Goal: Information Seeking & Learning: Compare options

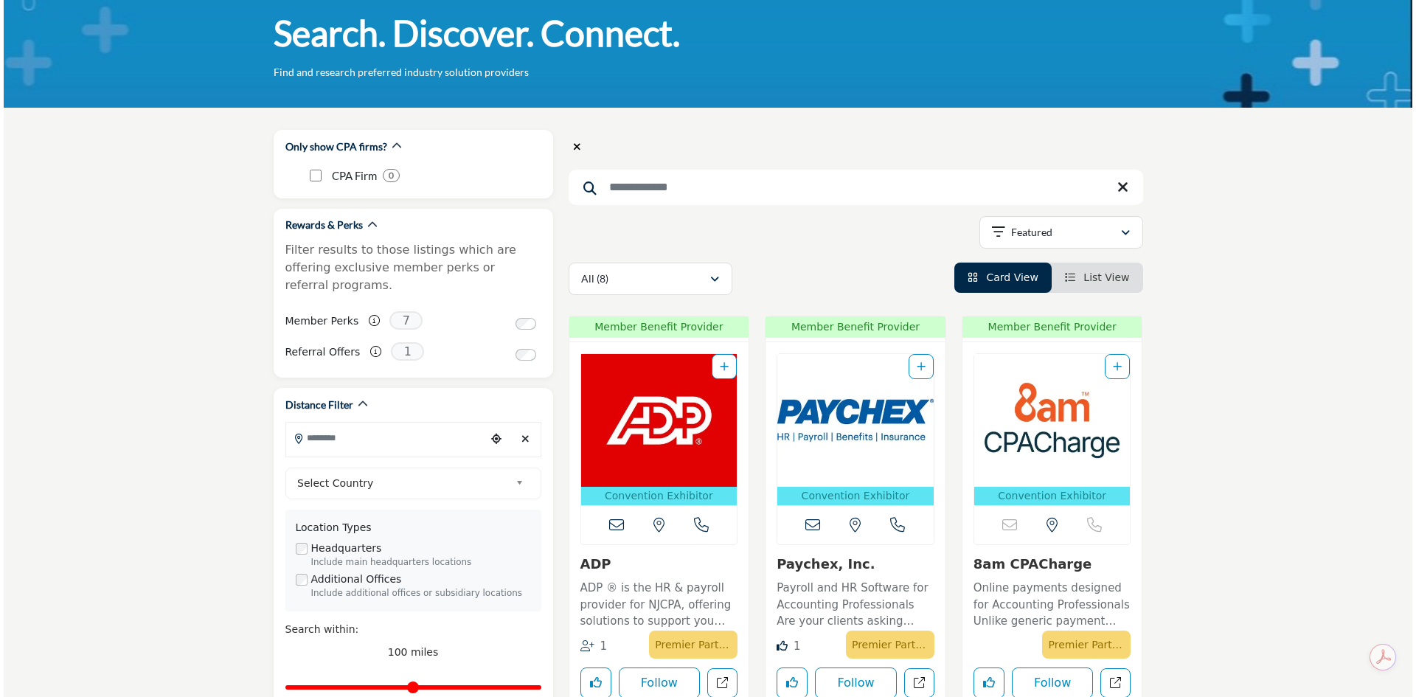
scroll to position [148, 0]
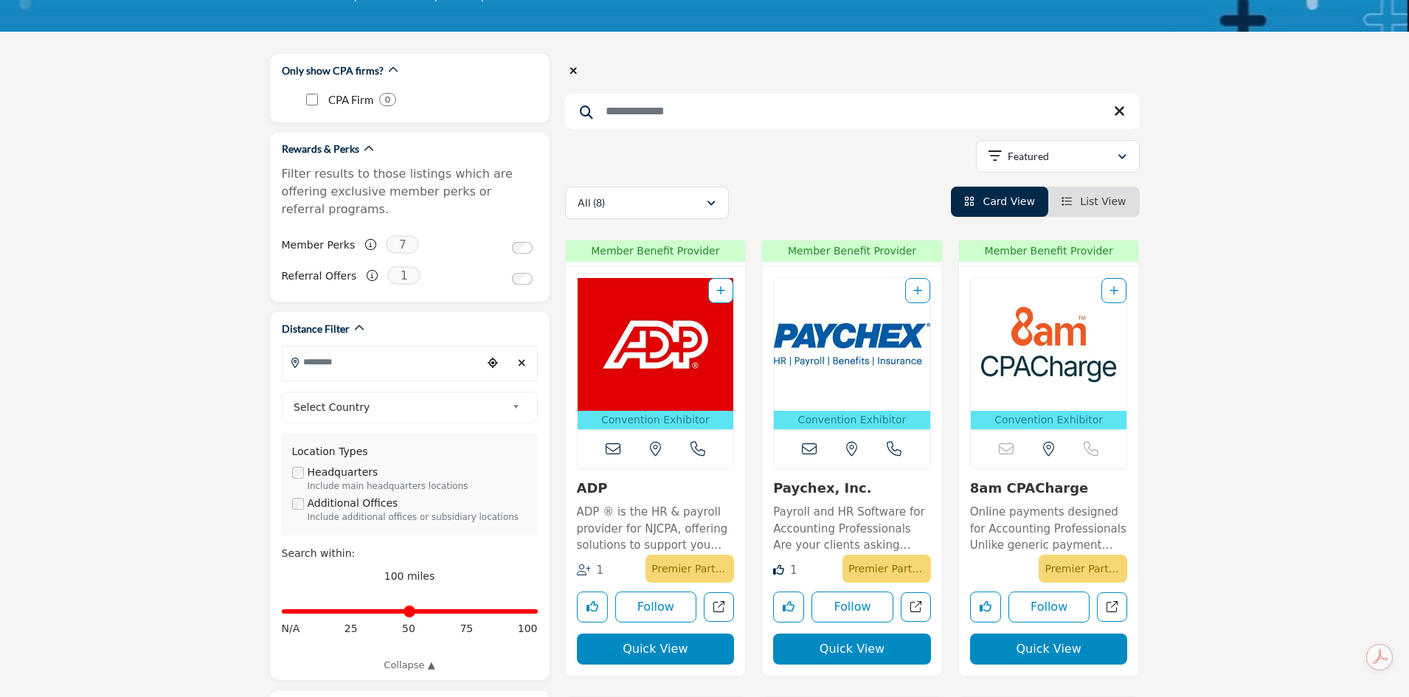
click at [660, 641] on button "Quick View" at bounding box center [656, 649] width 158 height 31
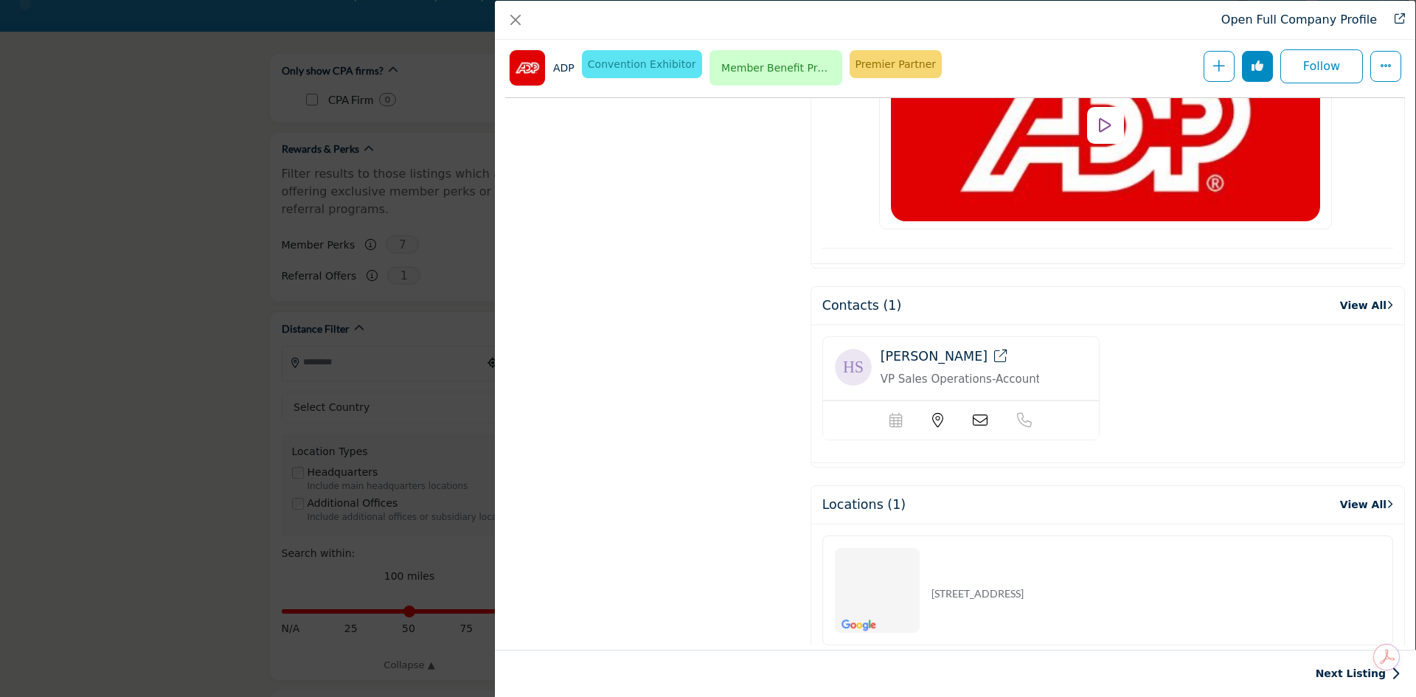
scroll to position [2003, 0]
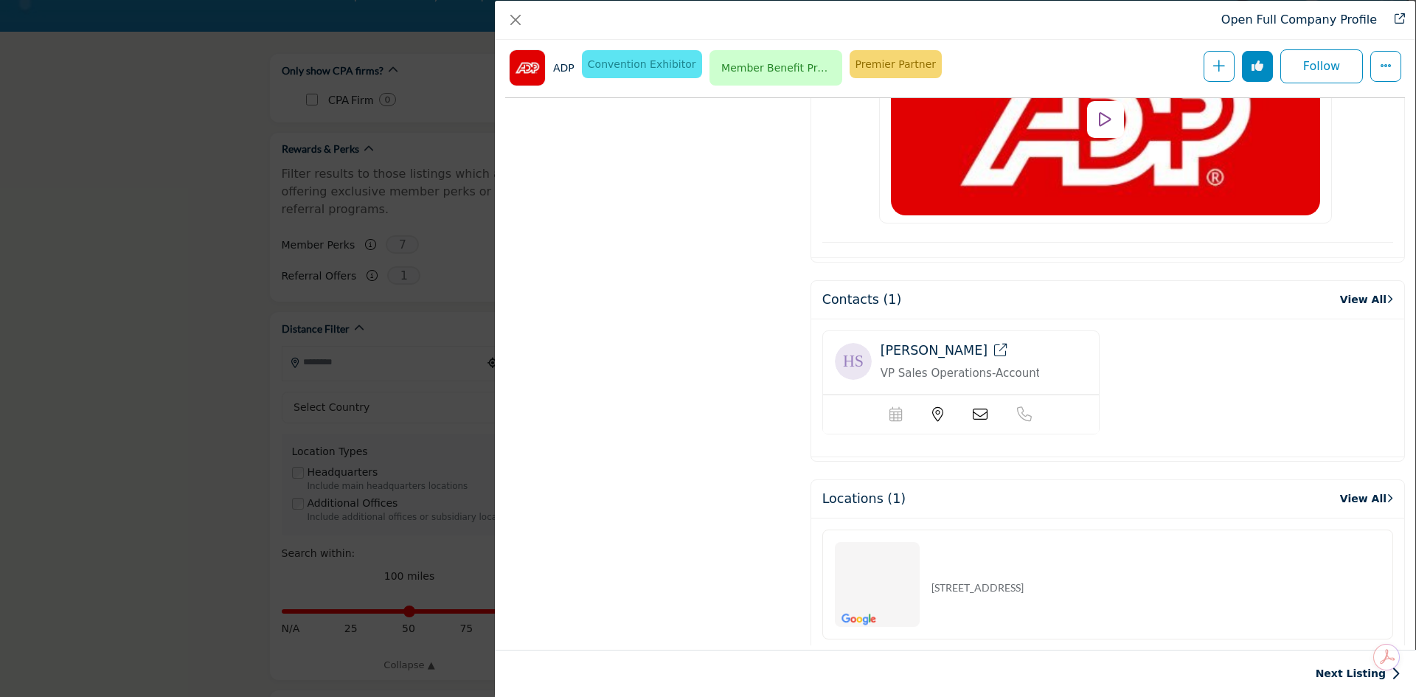
click at [978, 407] on icon "Company Data Modal" at bounding box center [980, 414] width 15 height 15
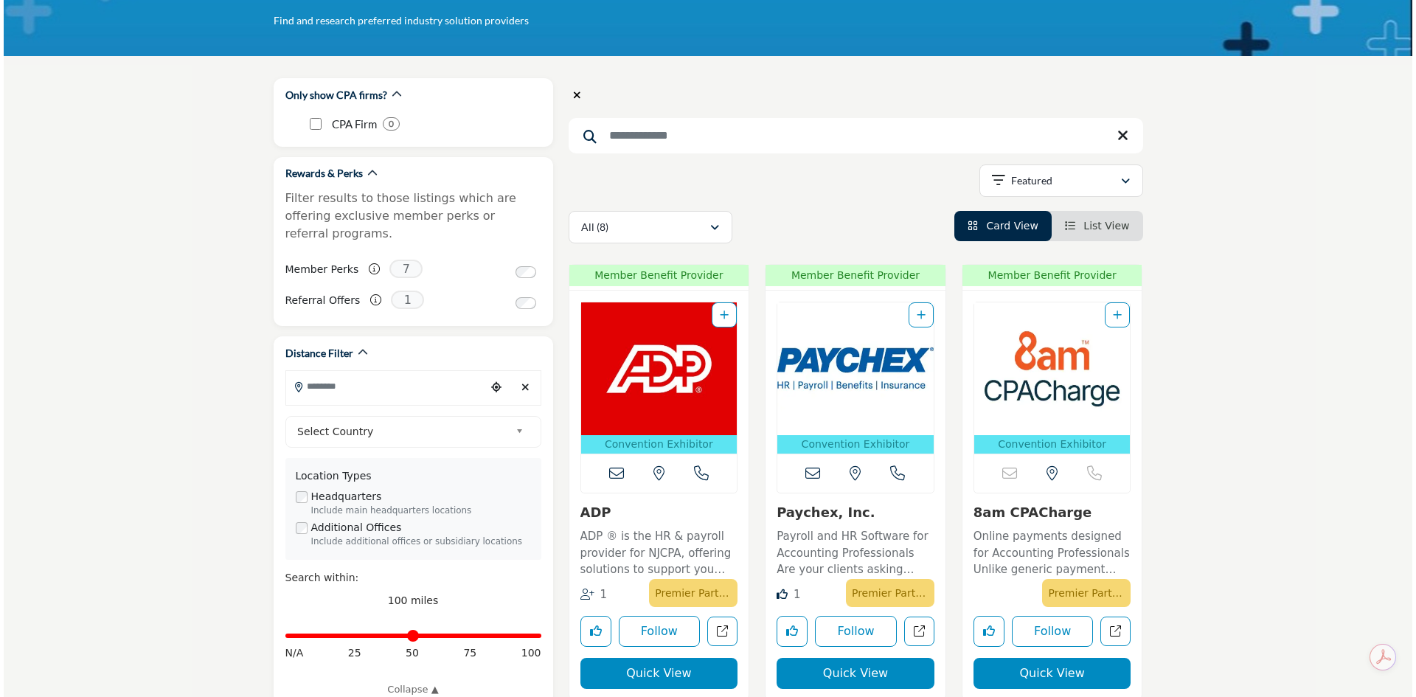
scroll to position [221, 0]
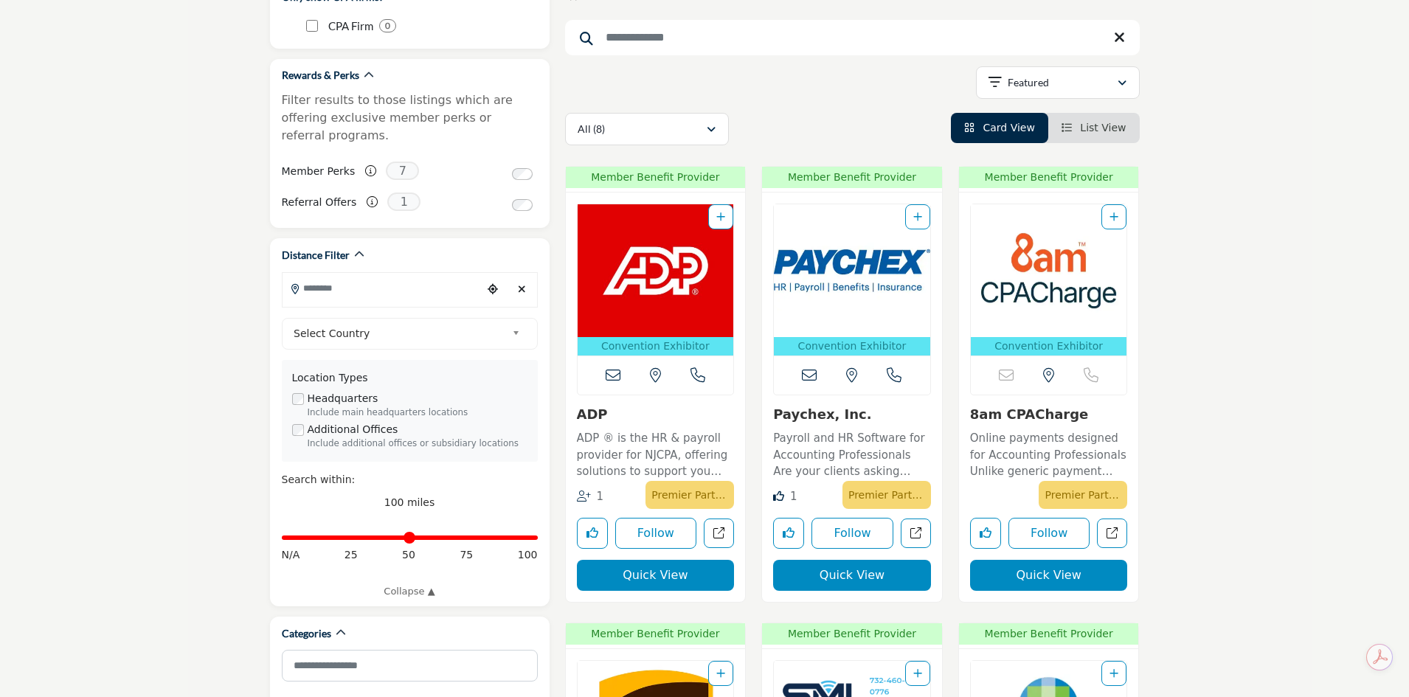
click at [650, 575] on button "Quick View" at bounding box center [656, 575] width 158 height 31
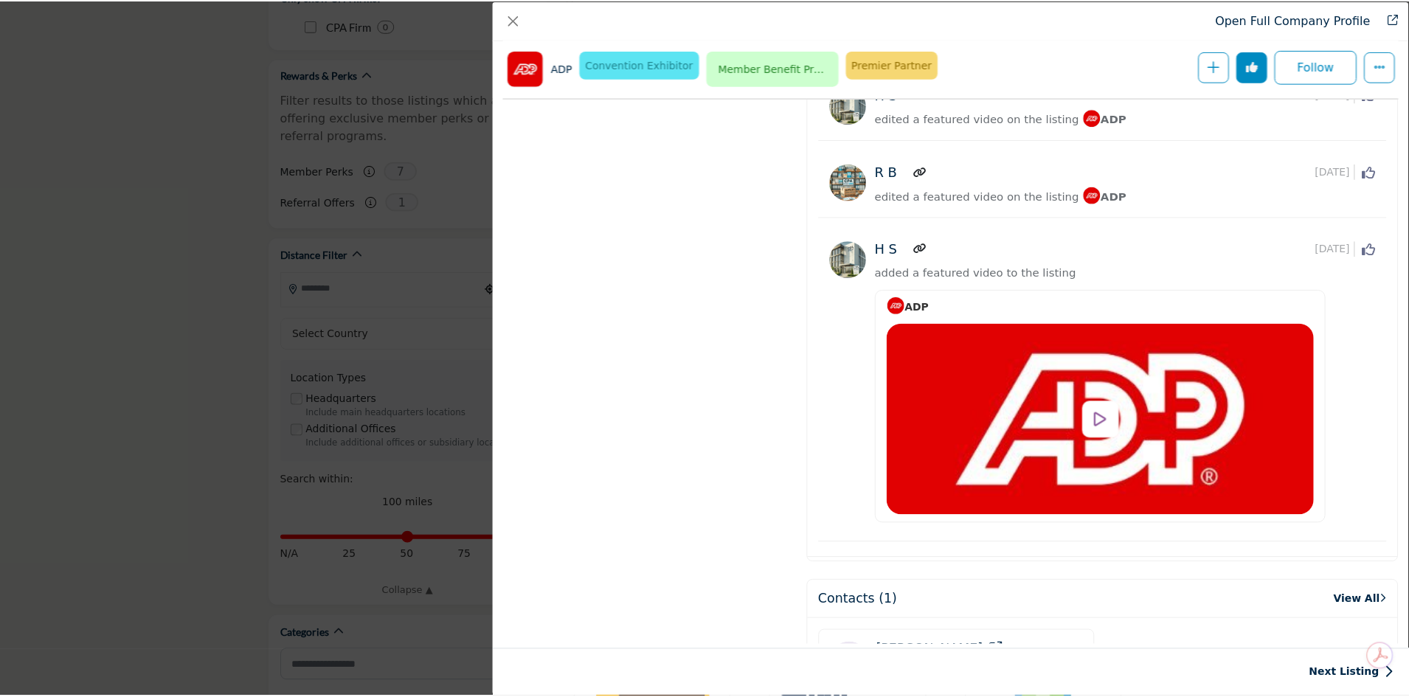
scroll to position [2003, 0]
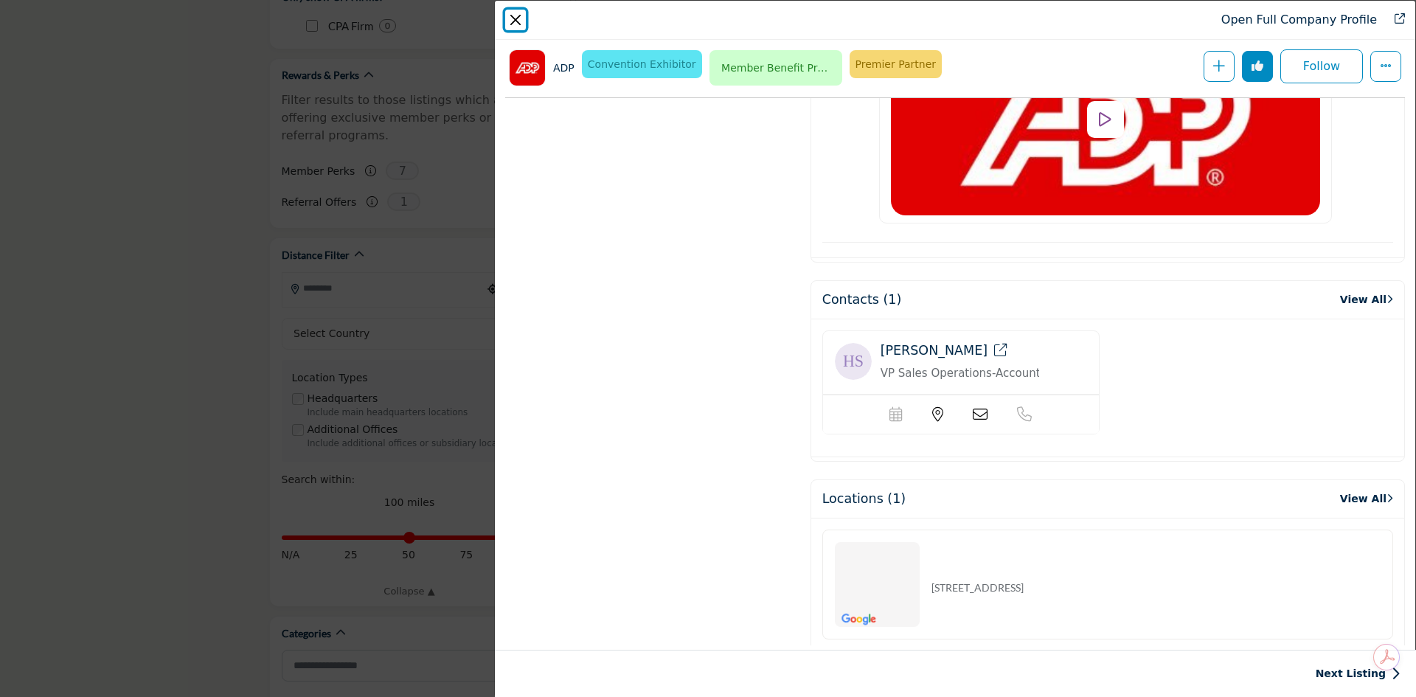
click at [521, 13] on button "Close" at bounding box center [515, 20] width 21 height 21
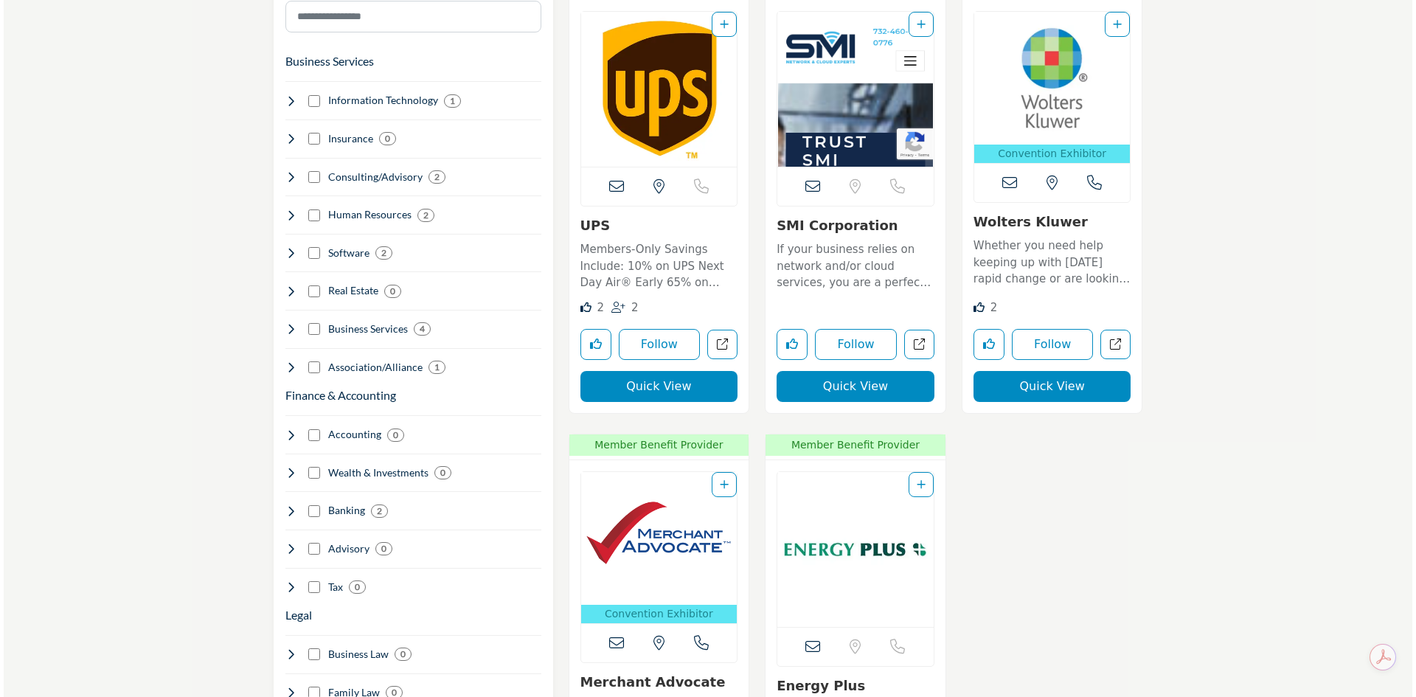
scroll to position [959, 0]
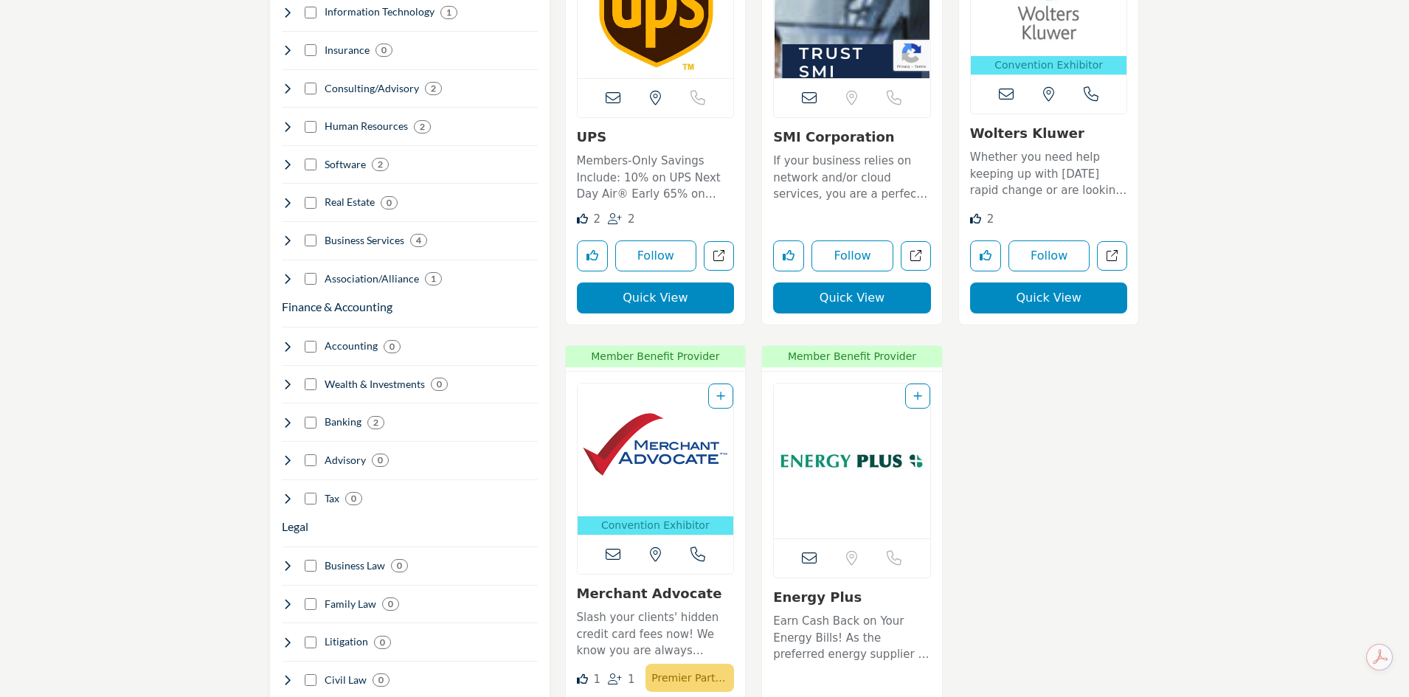
click at [1028, 297] on button "Quick View" at bounding box center [1049, 297] width 158 height 31
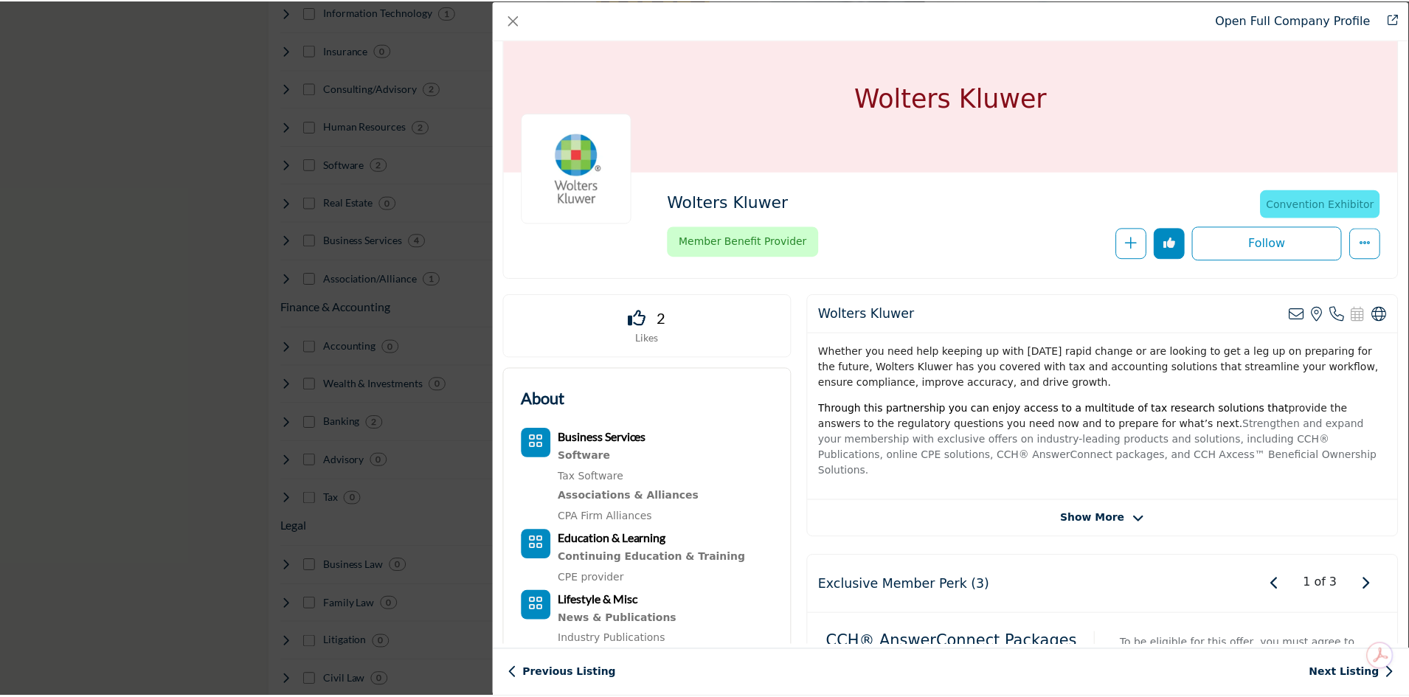
scroll to position [0, 0]
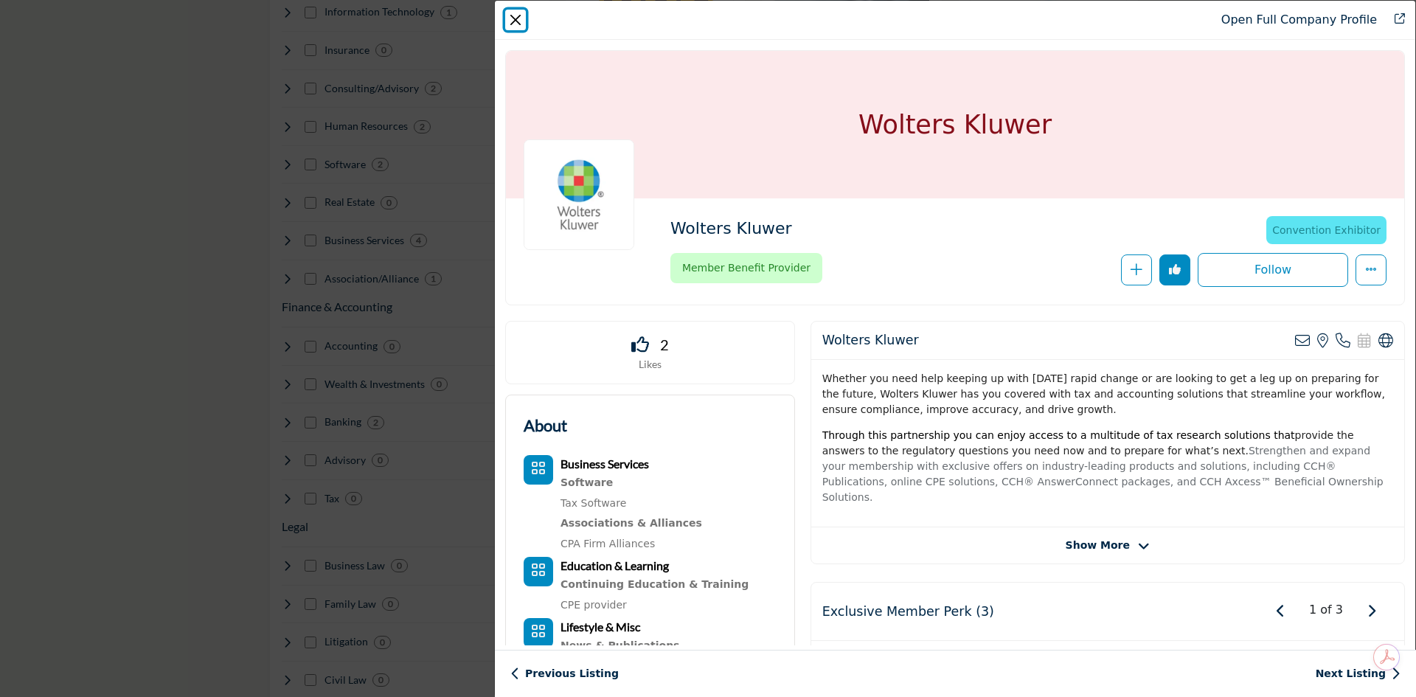
click at [518, 12] on button "Close" at bounding box center [515, 20] width 21 height 21
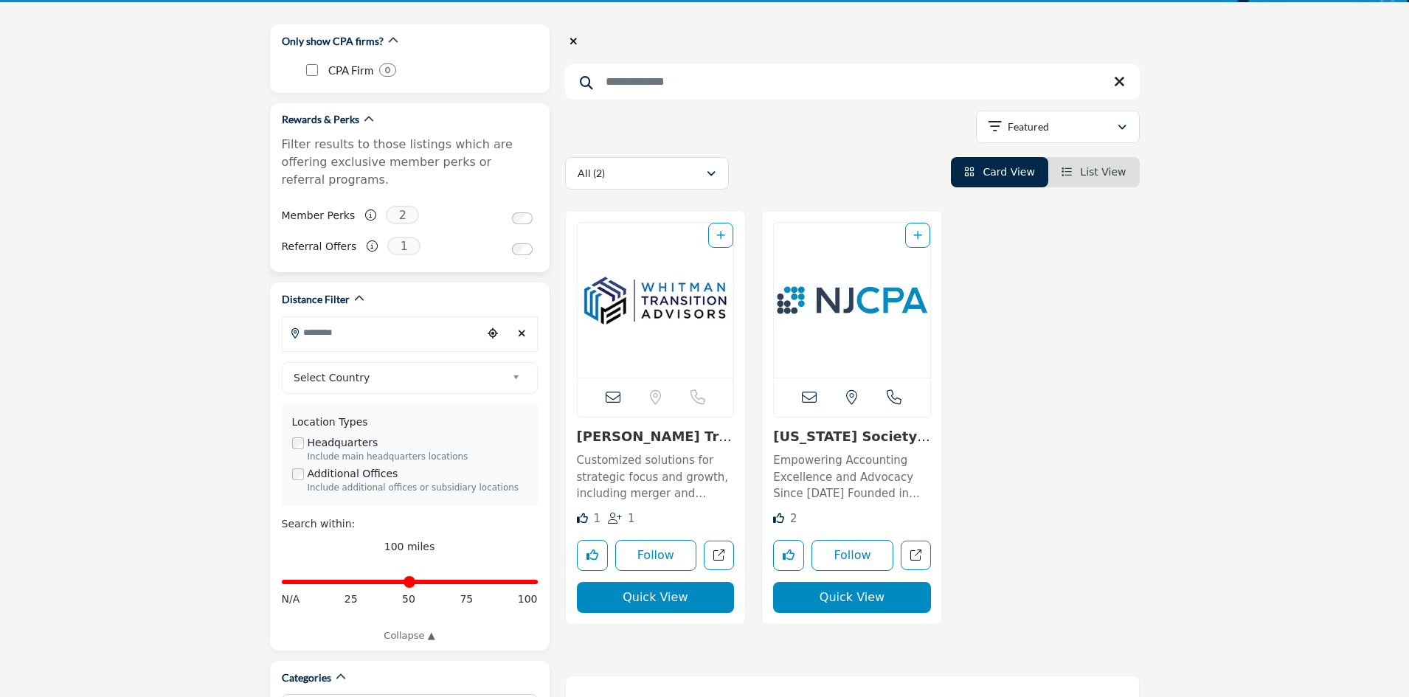
scroll to position [221, 0]
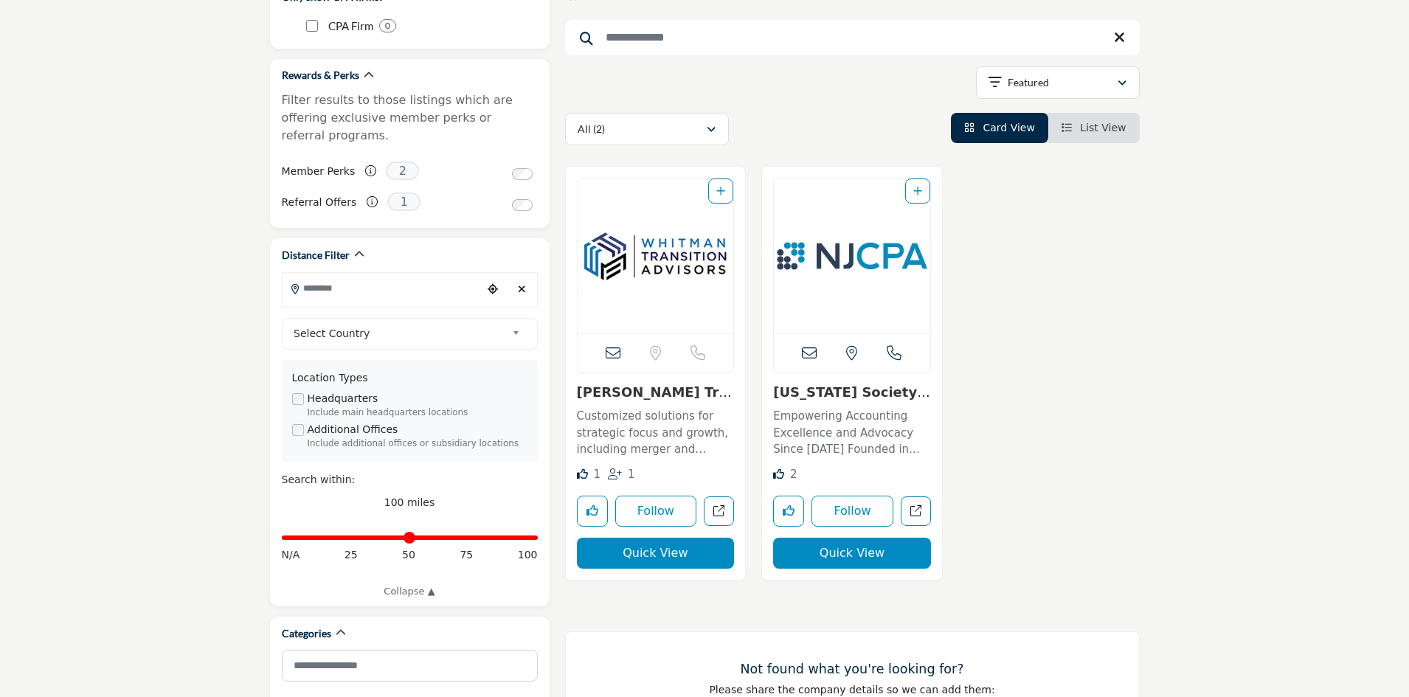
click at [670, 556] on button "Quick View" at bounding box center [656, 553] width 158 height 31
